Goal: Find contact information: Find contact information

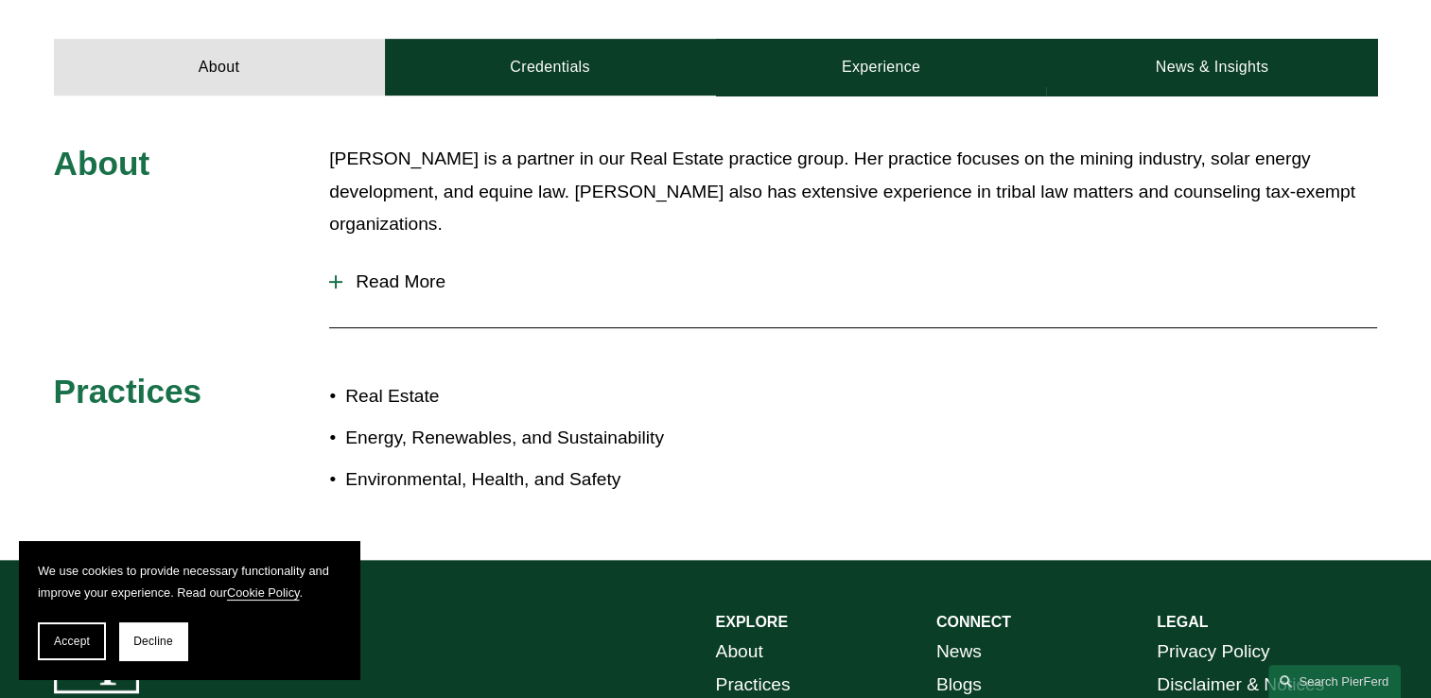
scroll to position [813, 0]
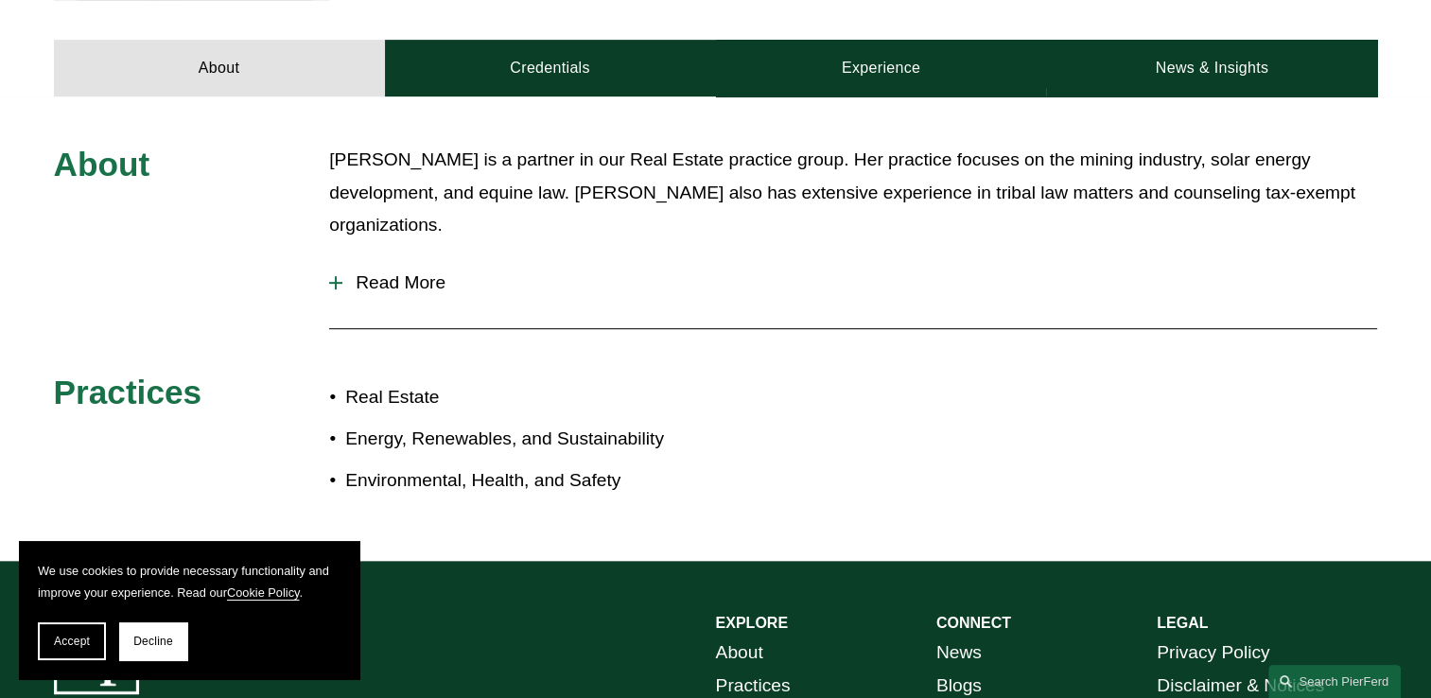
click at [345, 272] on span "Read More" at bounding box center [859, 282] width 1035 height 21
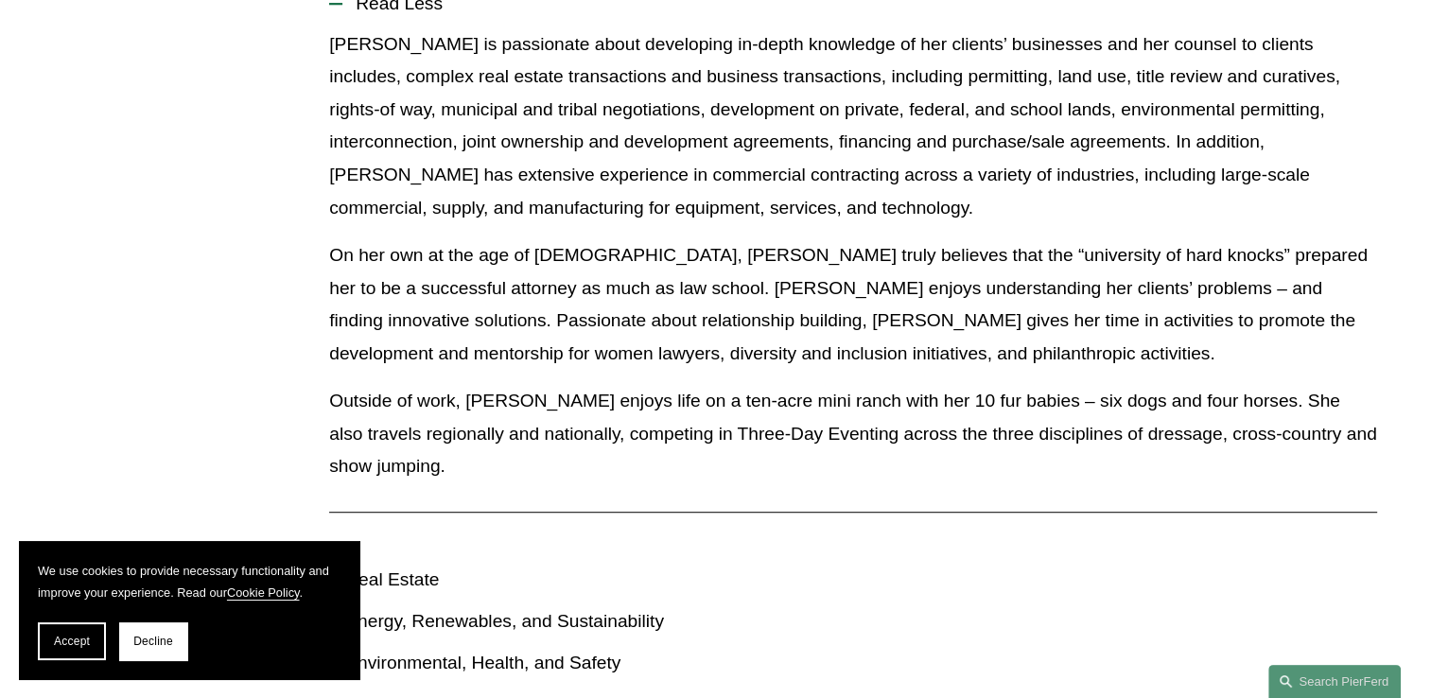
scroll to position [1120, 0]
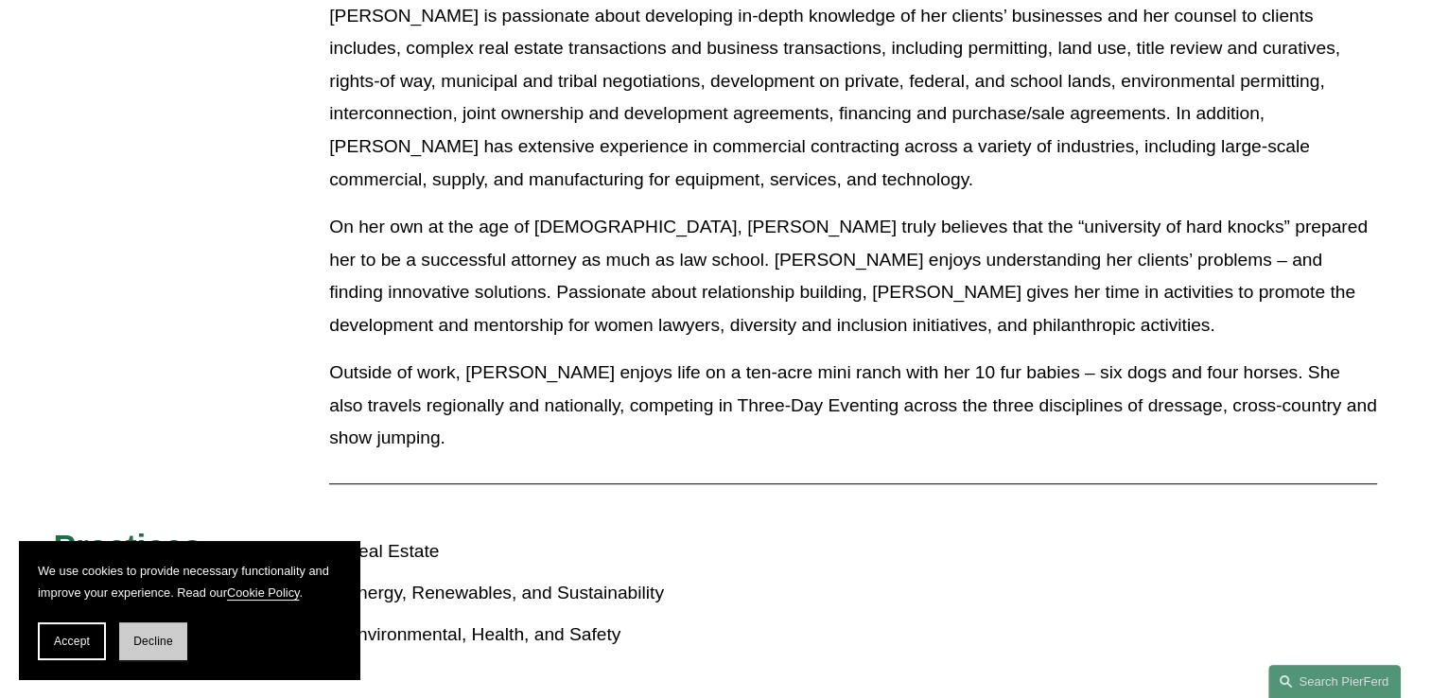
click at [125, 653] on button "Decline" at bounding box center [153, 641] width 68 height 38
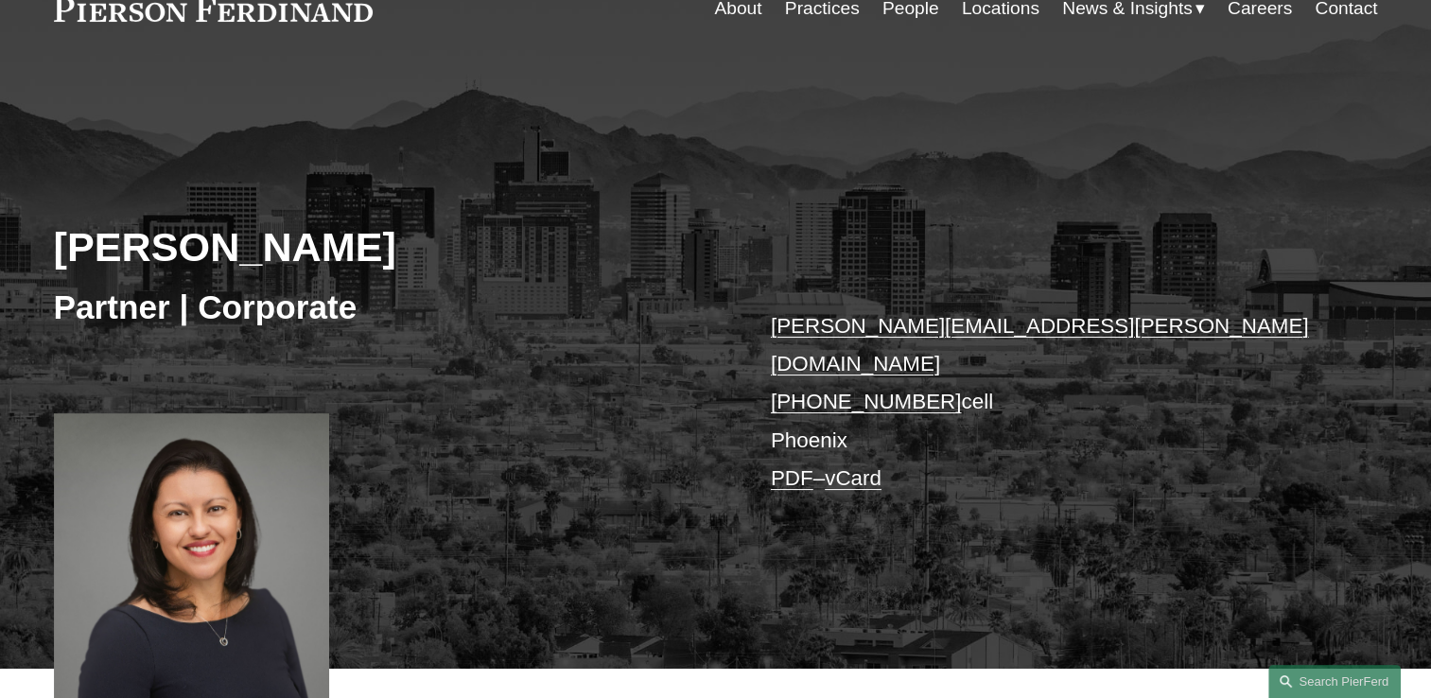
scroll to position [102, 0]
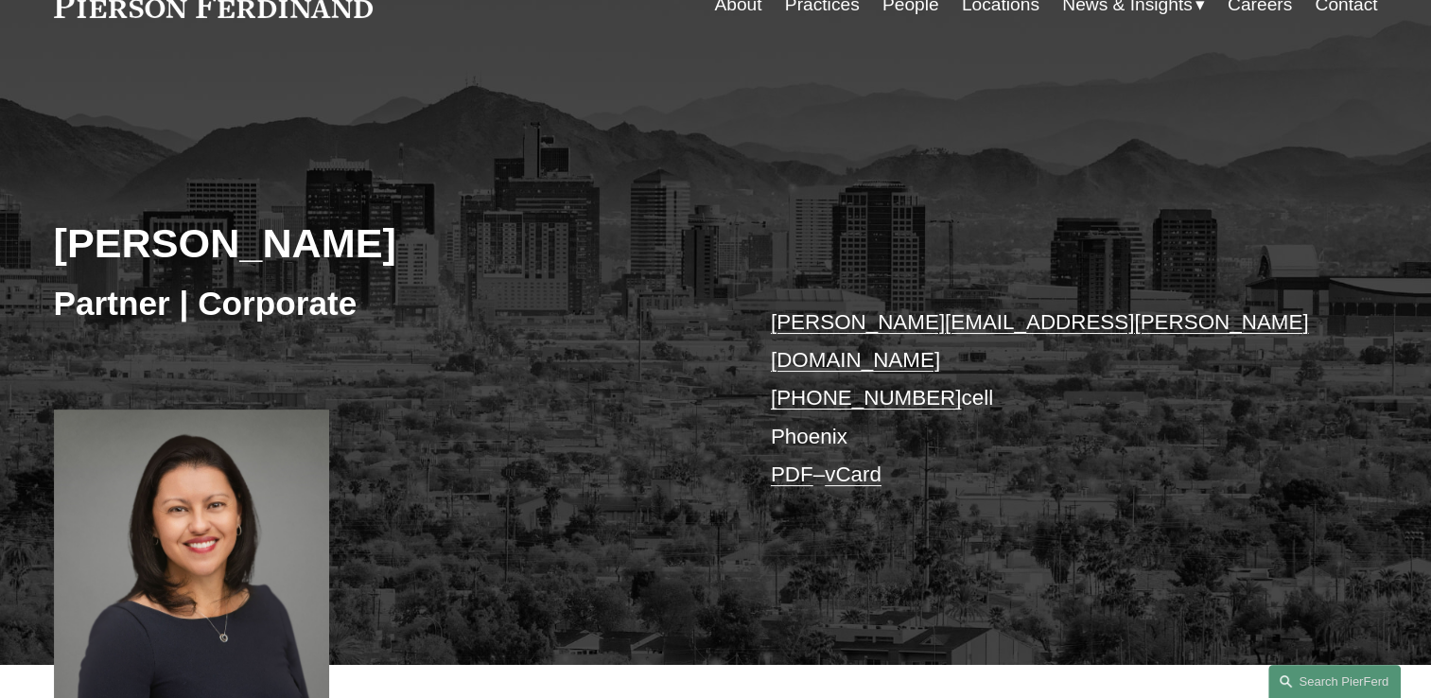
click at [852, 463] on link "vCard" at bounding box center [853, 475] width 57 height 24
click at [797, 463] on link "PDF" at bounding box center [792, 475] width 43 height 24
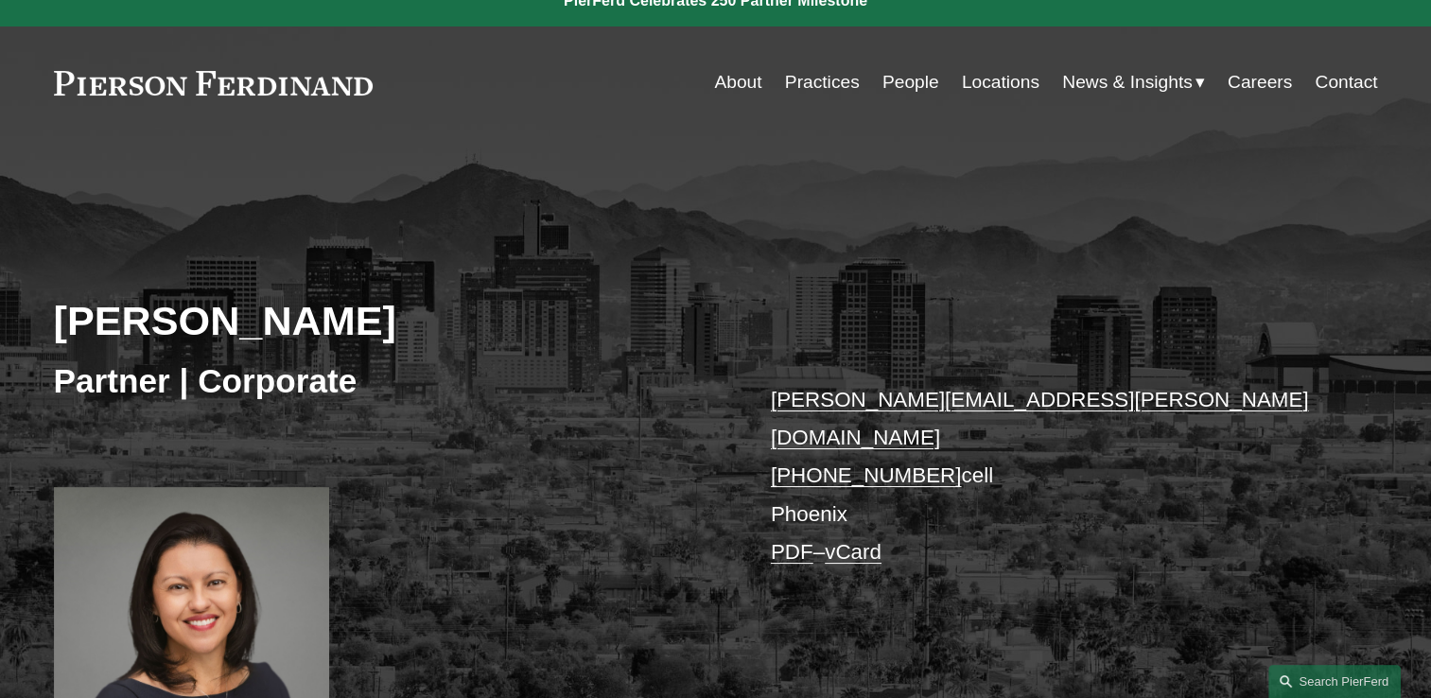
scroll to position [21, 0]
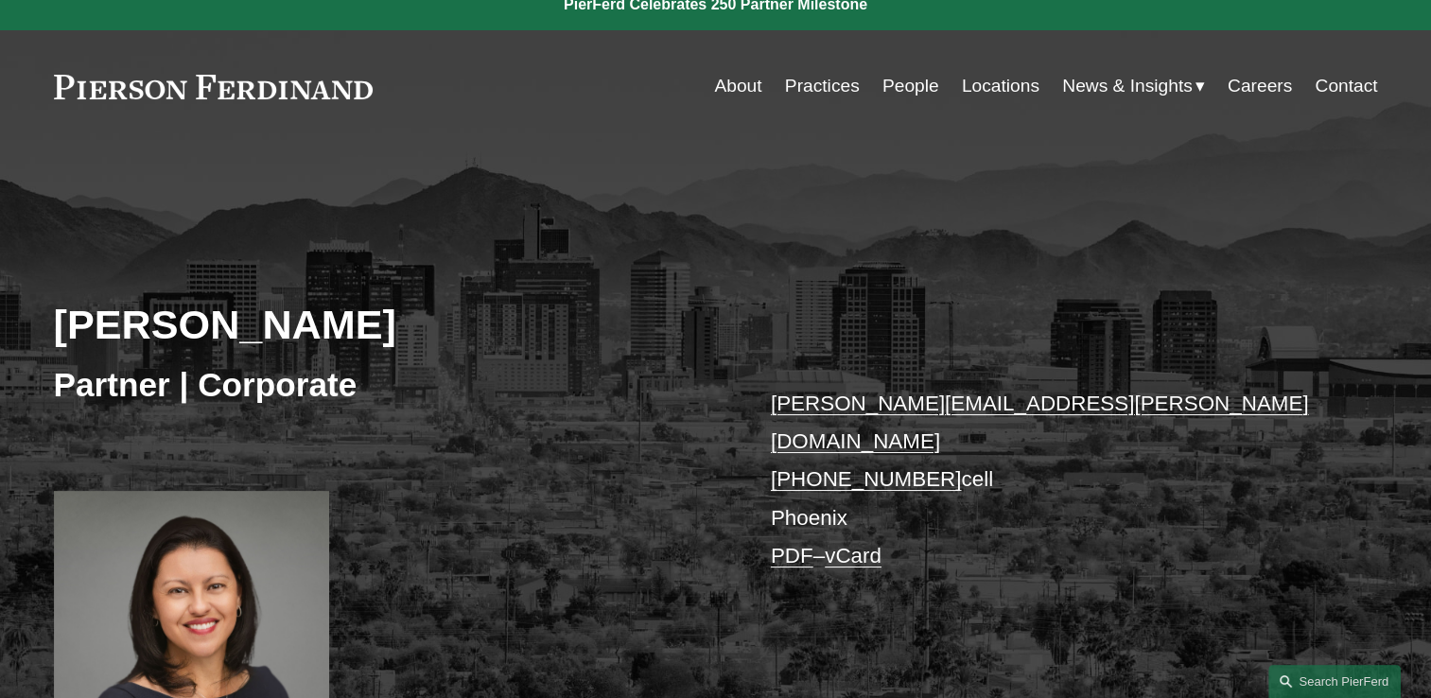
click at [901, 87] on link "People" at bounding box center [911, 86] width 57 height 36
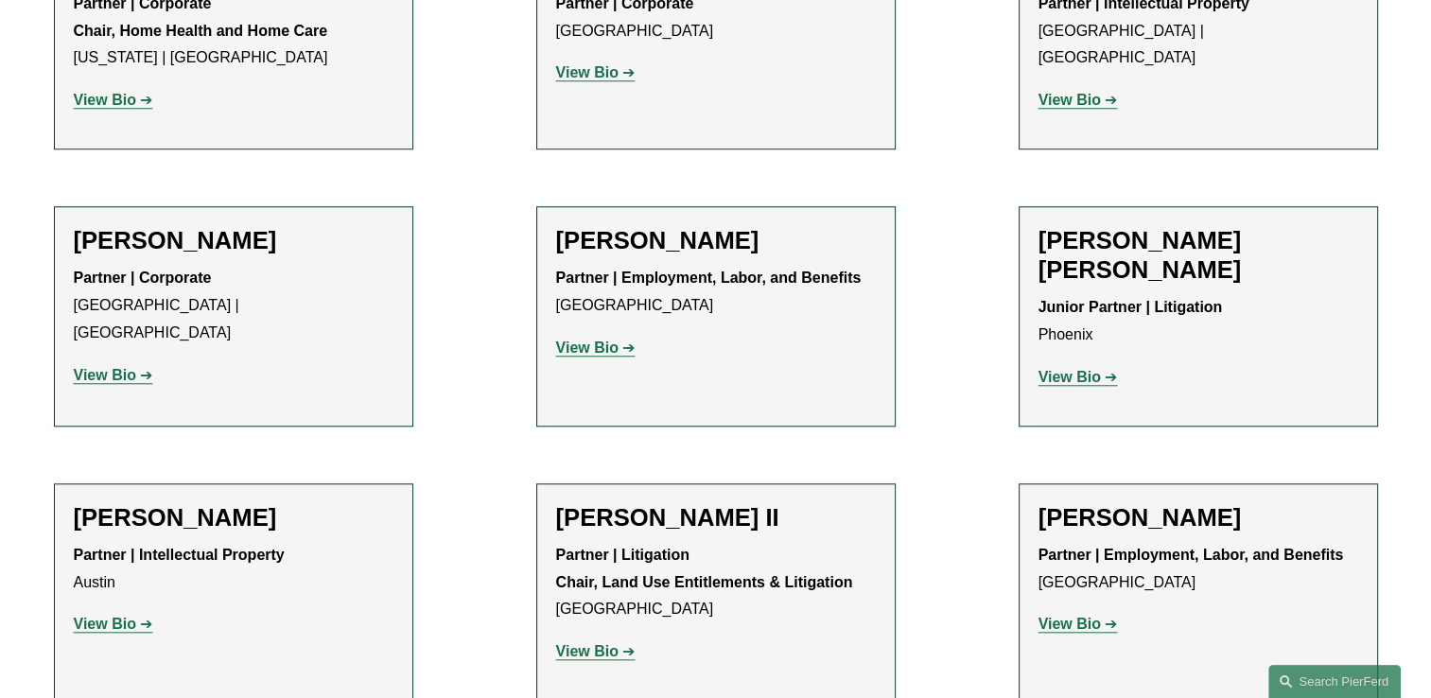
scroll to position [1669, 0]
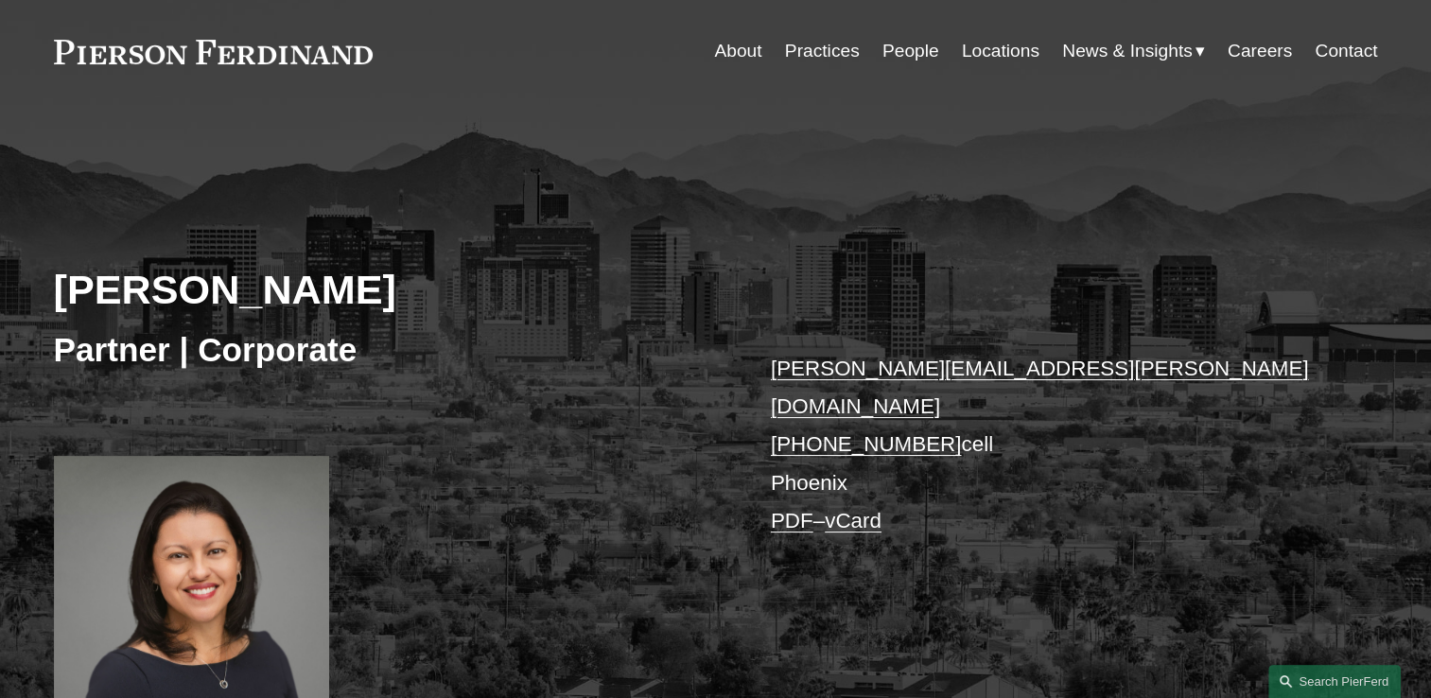
scroll to position [61, 0]
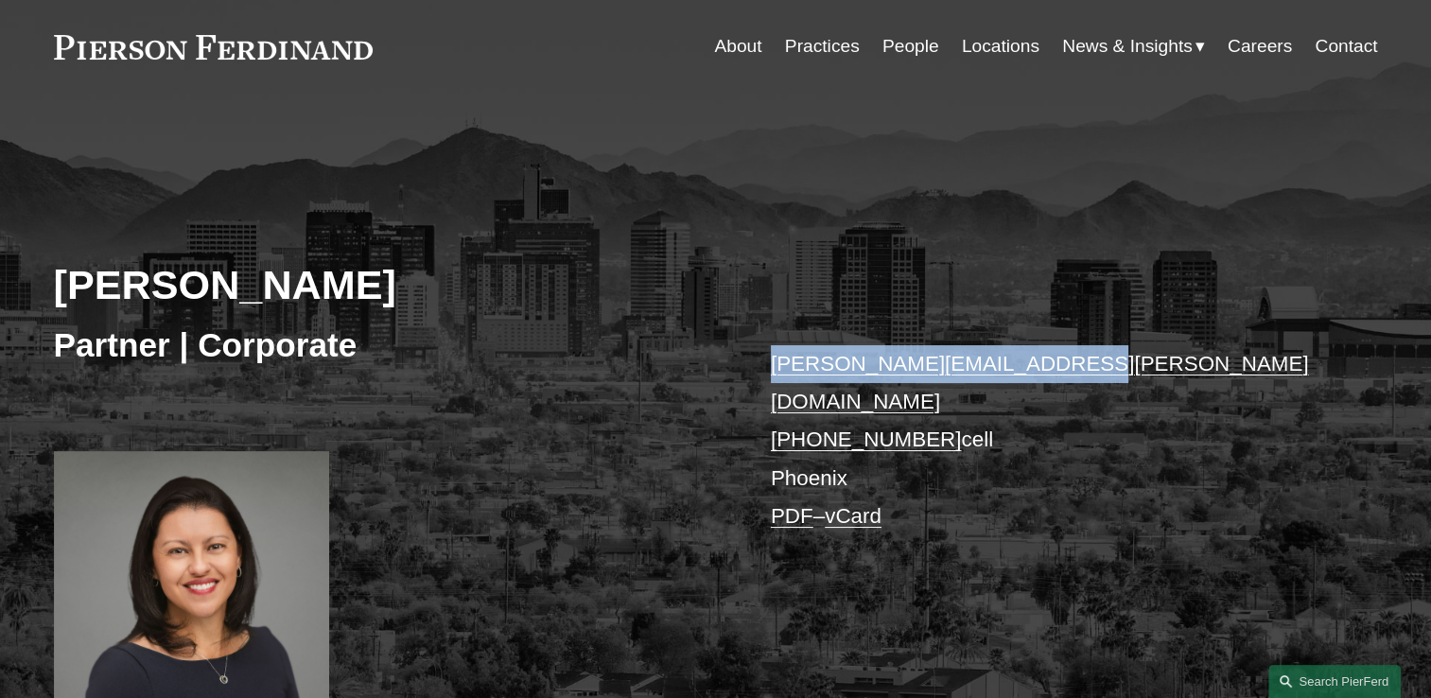
drag, startPoint x: 1083, startPoint y: 343, endPoint x: 775, endPoint y: 345, distance: 308.4
click at [775, 345] on div "Marian C. LaLonde Partner | Corporate marian.lalonde@pierferd.com +1.520.270.60…" at bounding box center [715, 426] width 1431 height 561
copy link "marian.lalonde@pierferd.com"
